Goal: Find specific page/section: Find specific page/section

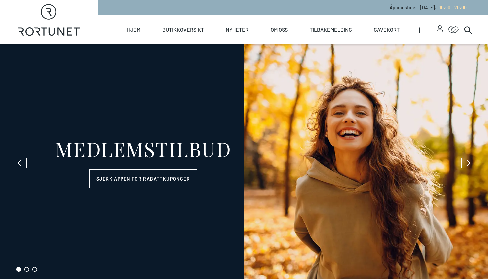
select select "NO"
click at [72, 35] on polygon at bounding box center [69, 32] width 5 height 8
select select "NO"
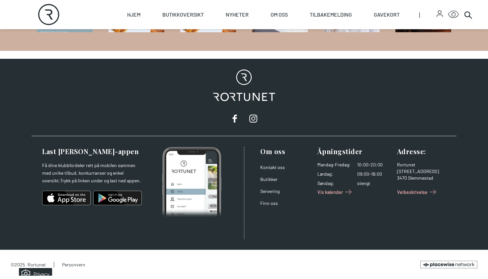
scroll to position [1108, 0]
click at [276, 164] on link "Kontakt oss" at bounding box center [272, 167] width 25 height 6
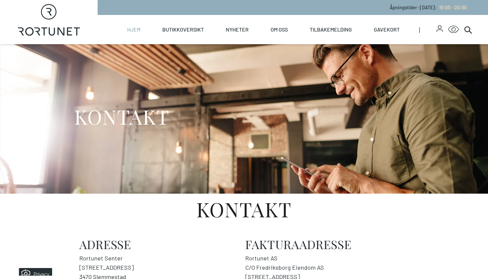
click at [137, 26] on link "Hjem" at bounding box center [133, 29] width 13 height 29
select select "NO"
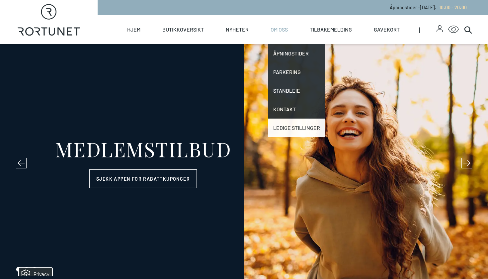
click at [290, 127] on link "Ledige stillinger" at bounding box center [296, 127] width 57 height 19
